Goal: Task Accomplishment & Management: Manage account settings

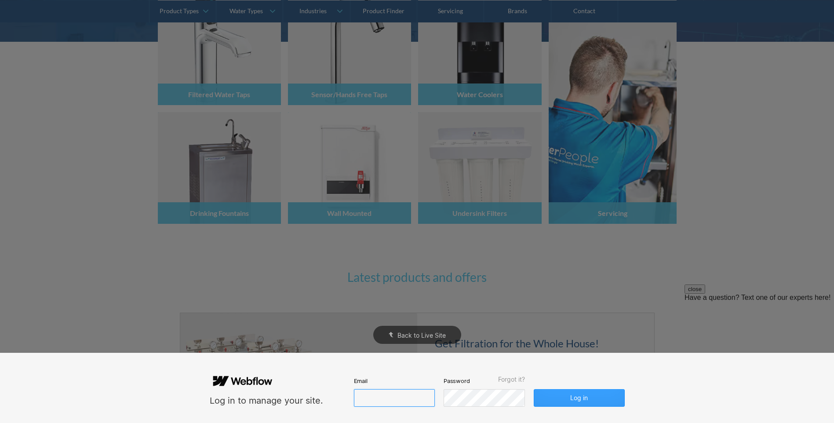
type input "[PERSON_NAME][EMAIL_ADDRESS][DOMAIN_NAME]"
click at [584, 396] on button "Log in" at bounding box center [579, 398] width 91 height 18
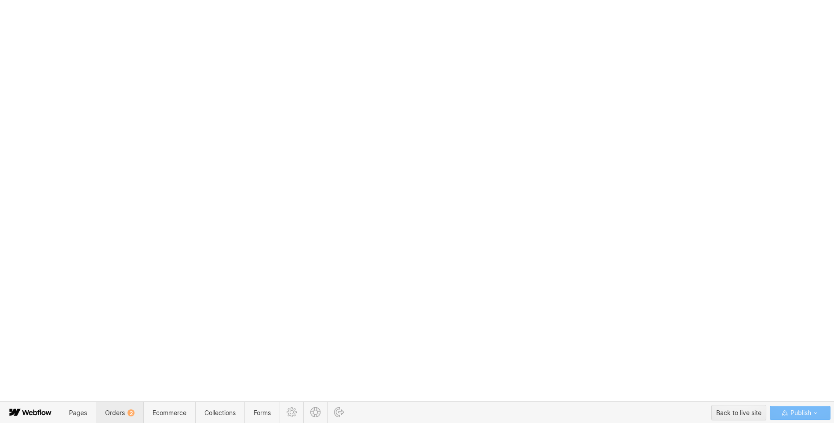
click at [137, 412] on span "Orders 2" at bounding box center [119, 413] width 47 height 22
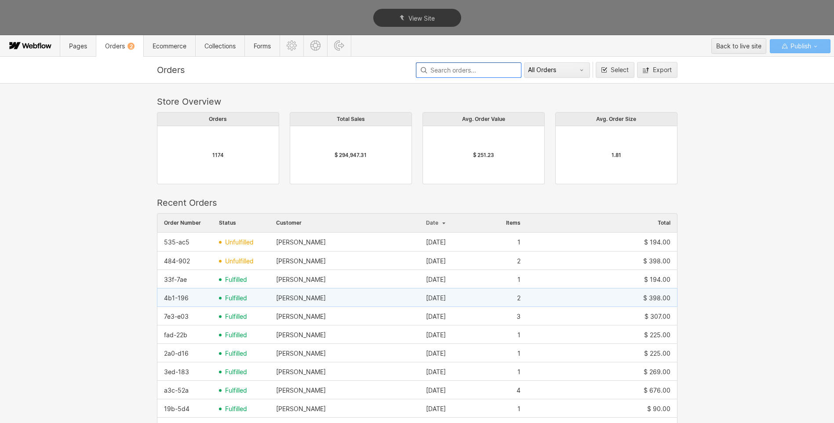
scroll to position [7, 7]
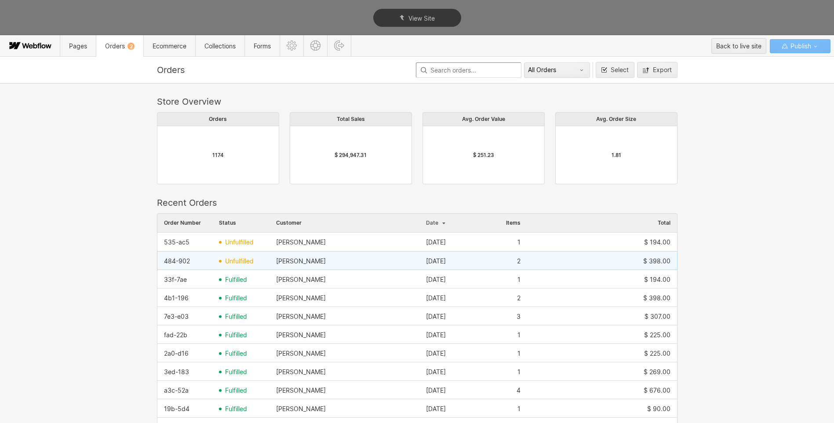
click at [244, 259] on span "unfulfilled" at bounding box center [239, 261] width 29 height 7
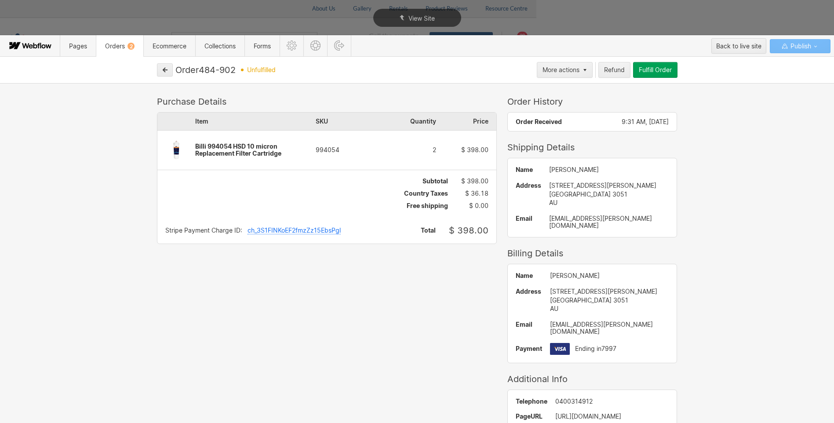
click at [661, 62] on div "Order 484-902 unfulfilled More actions Refund Fulfill Order Purchase Details It…" at bounding box center [417, 239] width 834 height 367
click at [660, 69] on div "Fulfill Order" at bounding box center [655, 69] width 33 height 7
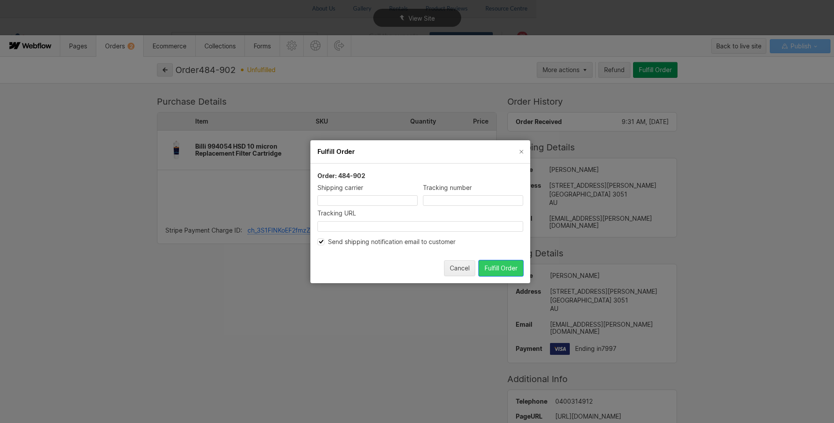
click at [509, 269] on div "Fulfill Order" at bounding box center [501, 267] width 33 height 7
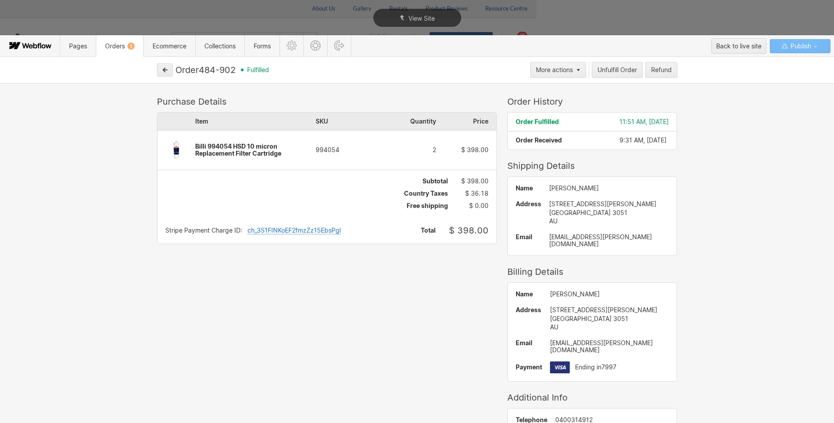
click at [108, 40] on span "Orders 1" at bounding box center [119, 46] width 47 height 22
click at [164, 67] on icon "button" at bounding box center [165, 70] width 6 height 6
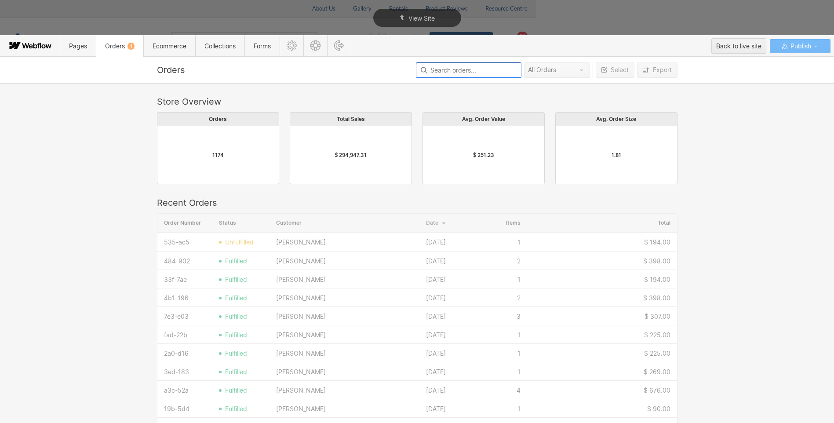
scroll to position [474, 514]
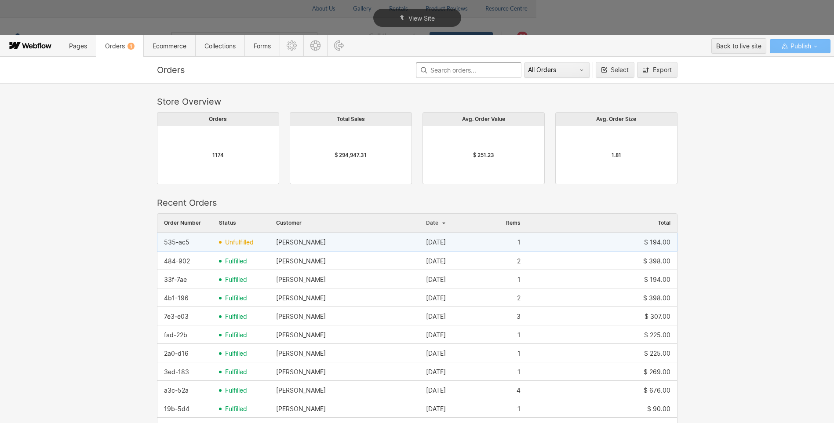
click at [265, 241] on div "unfulfilled" at bounding box center [240, 242] width 57 height 14
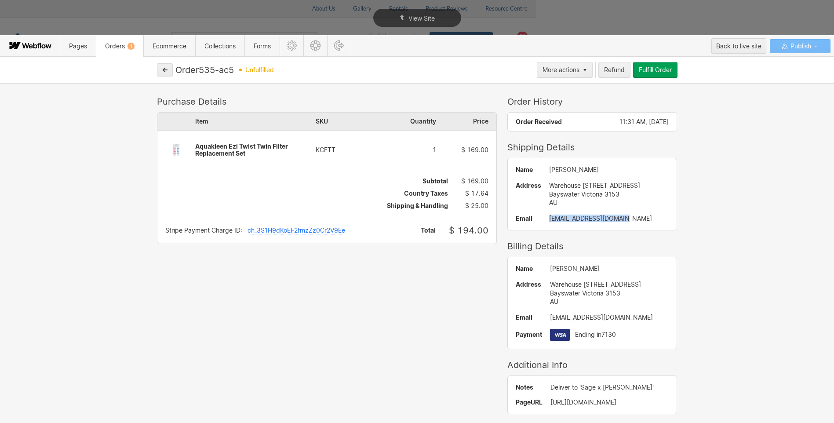
drag, startPoint x: 624, startPoint y: 220, endPoint x: 541, endPoint y: 221, distance: 82.7
click at [549, 221] on div "[EMAIL_ADDRESS][DOMAIN_NAME]" at bounding box center [609, 218] width 120 height 7
drag, startPoint x: 541, startPoint y: 221, endPoint x: 549, endPoint y: 219, distance: 7.7
copy div "[EMAIL_ADDRESS][DOMAIN_NAME]"
drag, startPoint x: 644, startPoint y: 71, endPoint x: 592, endPoint y: 216, distance: 154.5
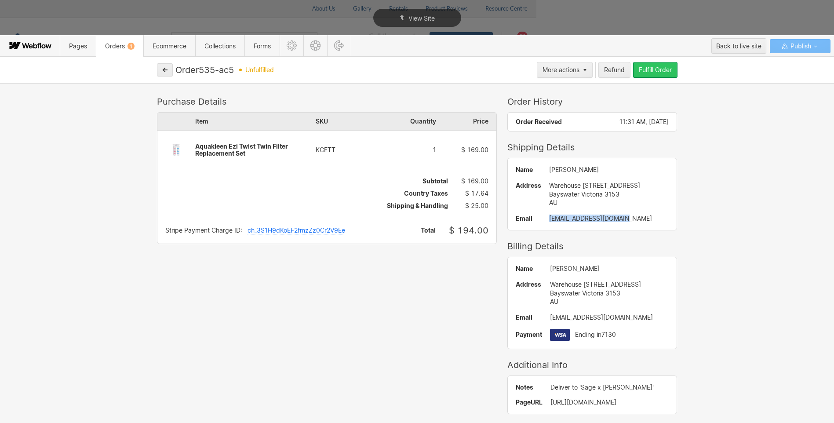
click at [644, 71] on div "Fulfill Order" at bounding box center [655, 69] width 33 height 7
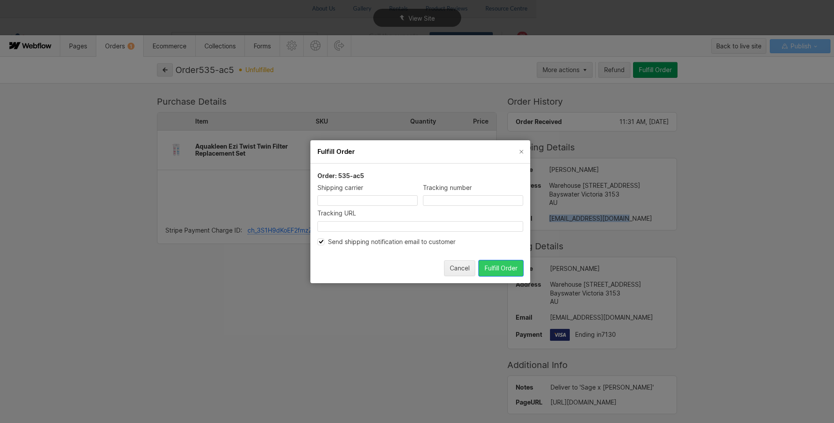
click at [494, 267] on div "Fulfill Order" at bounding box center [501, 267] width 33 height 7
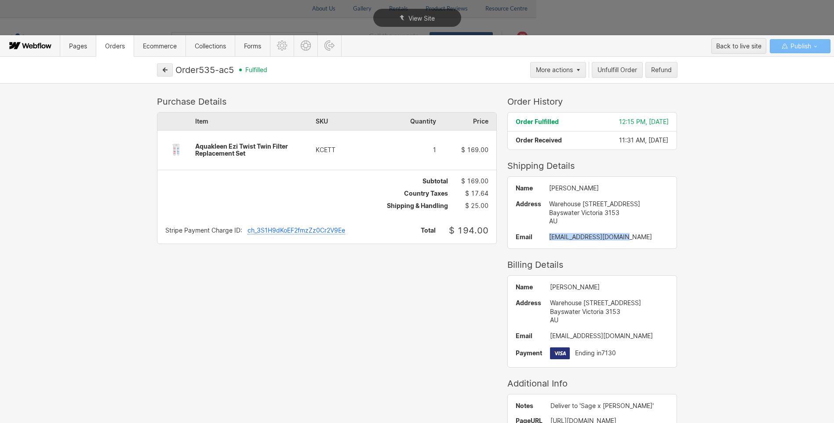
click at [108, 41] on span "Orders" at bounding box center [115, 46] width 38 height 22
click at [168, 71] on button "button" at bounding box center [165, 69] width 16 height 13
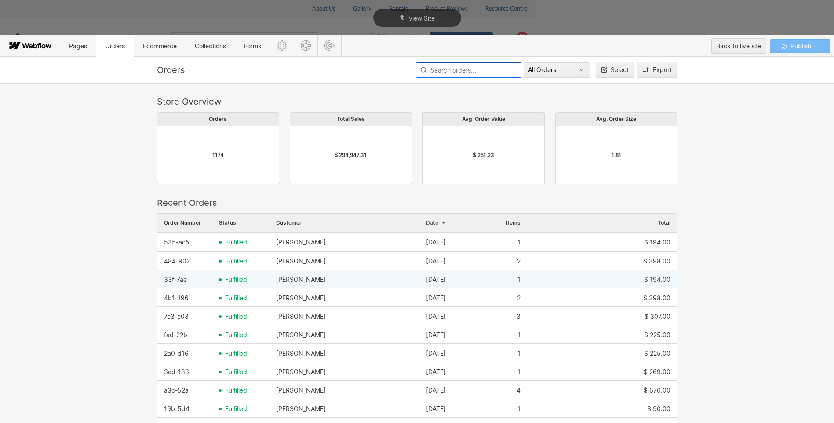
click at [296, 281] on div "[PERSON_NAME]" at bounding box center [301, 279] width 50 height 7
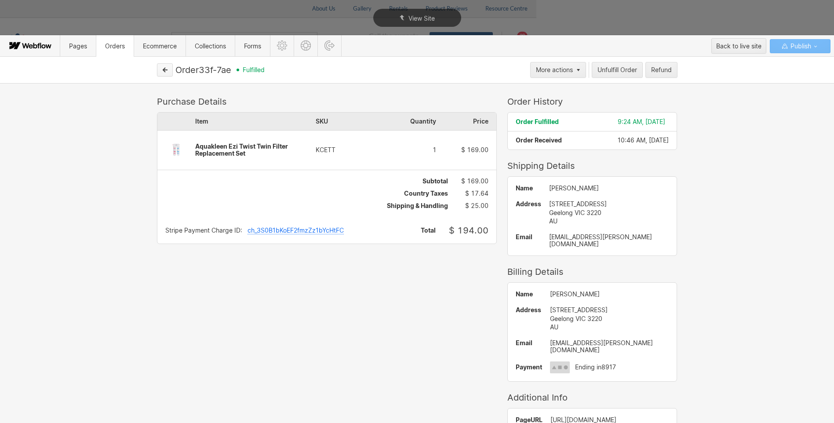
click at [162, 65] on button "button" at bounding box center [165, 69] width 16 height 13
